Goal: Browse casually

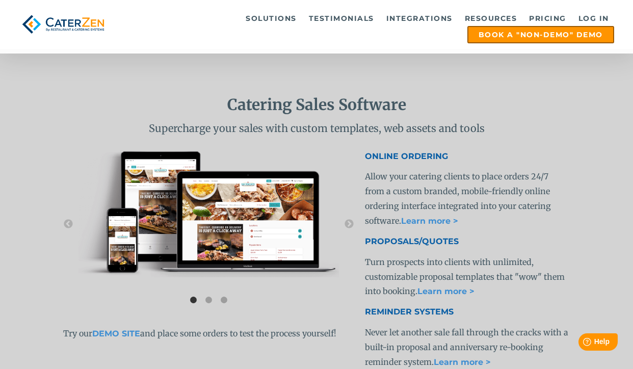
scroll to position [1833, 0]
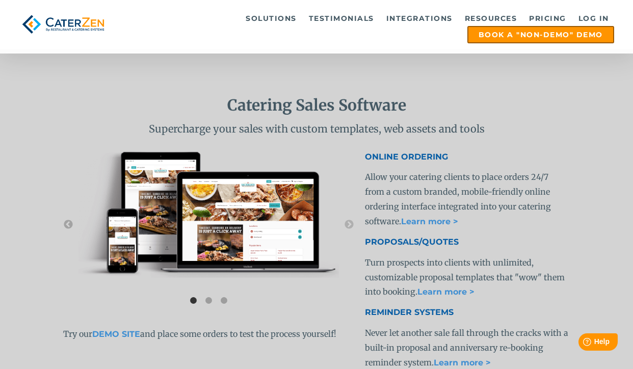
click at [70, 220] on button "←" at bounding box center [68, 225] width 10 height 10
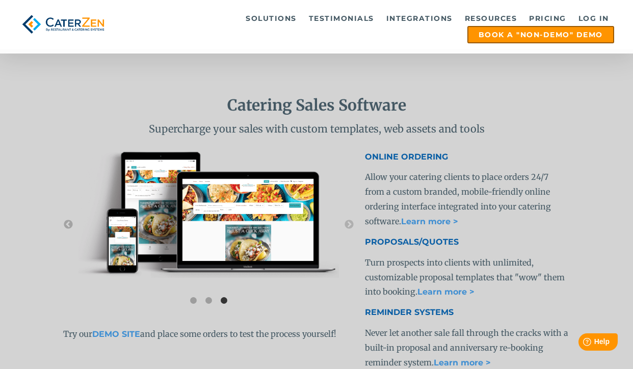
click at [70, 221] on button "←" at bounding box center [68, 225] width 10 height 10
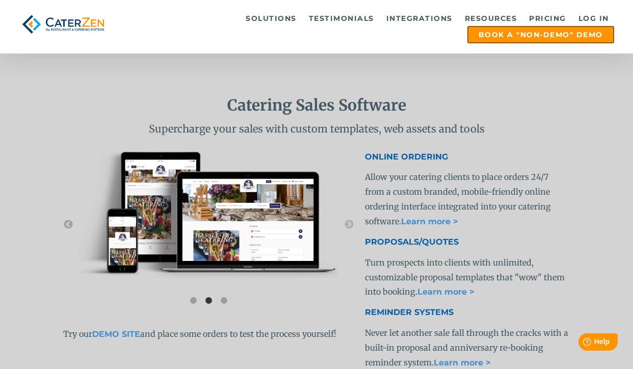
click at [70, 221] on button "←" at bounding box center [68, 225] width 10 height 10
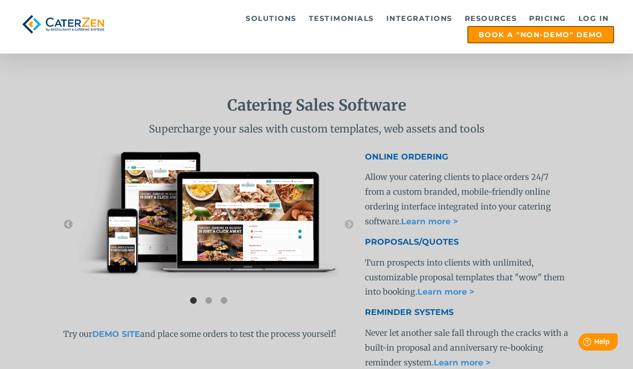
click at [70, 221] on button "←" at bounding box center [68, 225] width 10 height 10
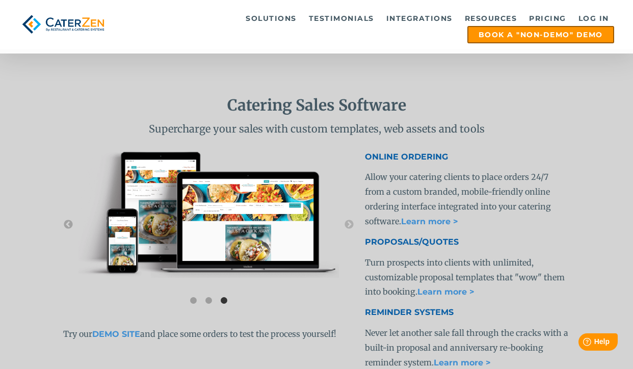
click at [70, 221] on button "←" at bounding box center [68, 225] width 10 height 10
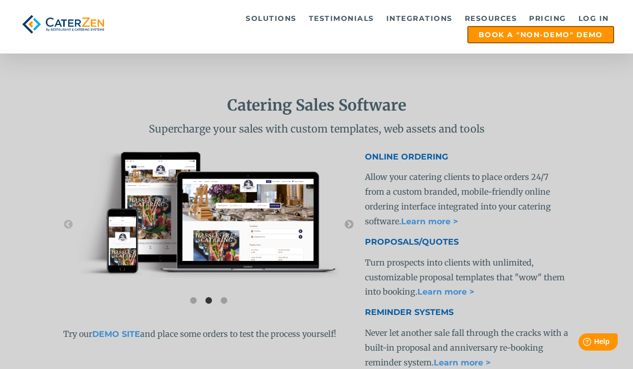
click at [349, 223] on button "→" at bounding box center [349, 225] width 10 height 10
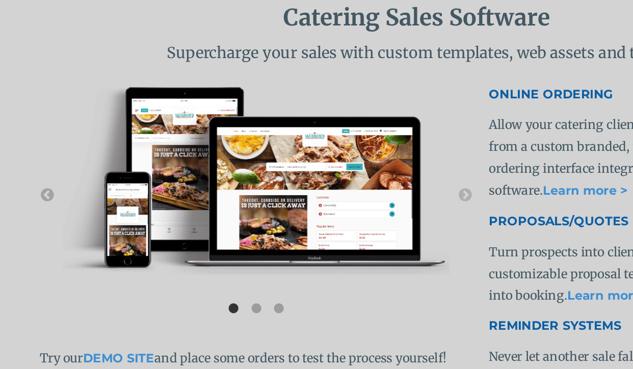
click at [71, 222] on button "←" at bounding box center [68, 225] width 10 height 10
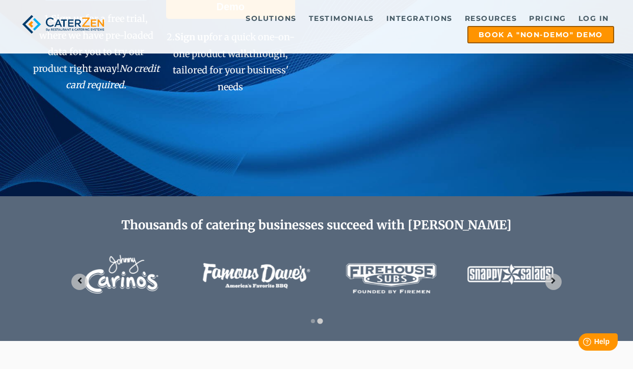
scroll to position [0, 0]
